Goal: Navigation & Orientation: Find specific page/section

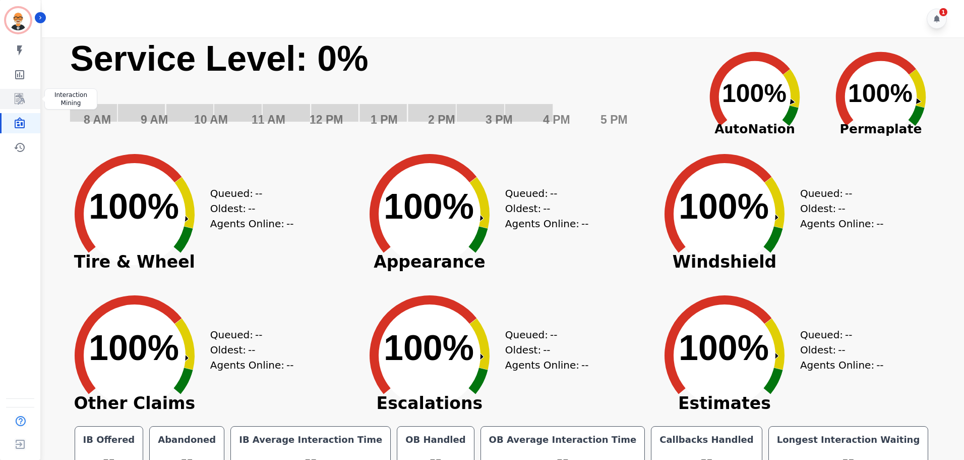
click at [19, 100] on icon "Sidebar" at bounding box center [20, 98] width 10 height 11
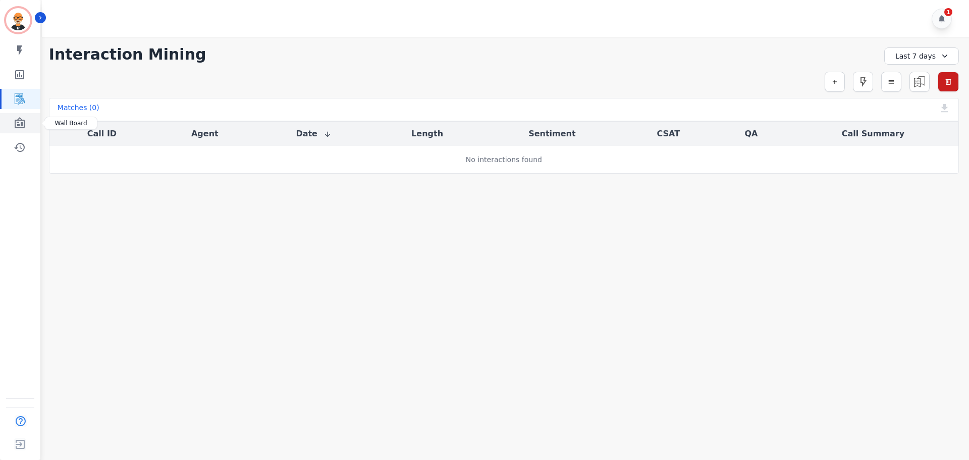
click at [16, 128] on icon "Sidebar" at bounding box center [20, 122] width 10 height 11
